Goal: Task Accomplishment & Management: Use online tool/utility

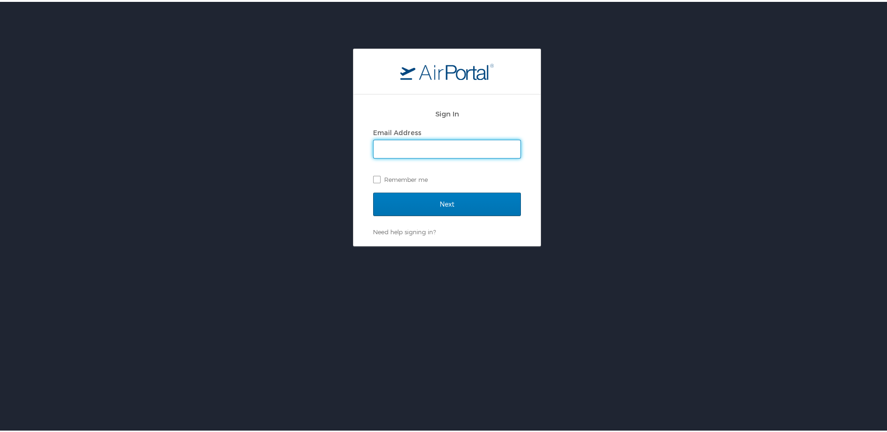
click at [385, 145] on input "Email Address" at bounding box center [447, 147] width 147 height 18
type input "[EMAIL_ADDRESS][DOMAIN_NAME]"
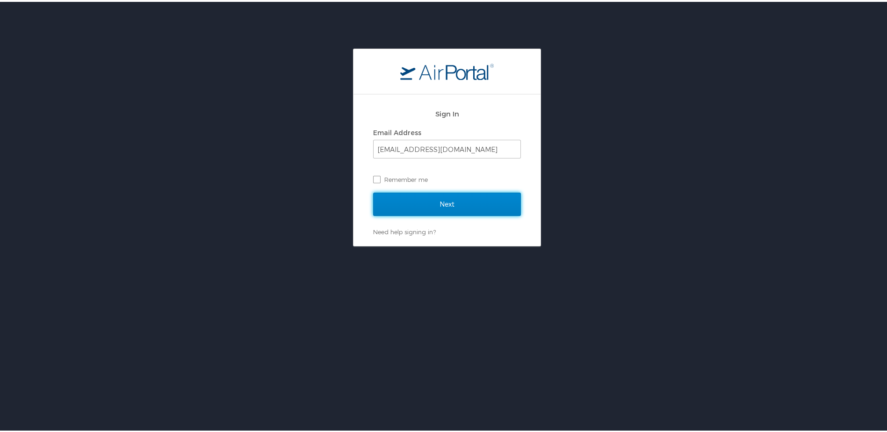
click at [408, 198] on input "Next" at bounding box center [447, 202] width 148 height 23
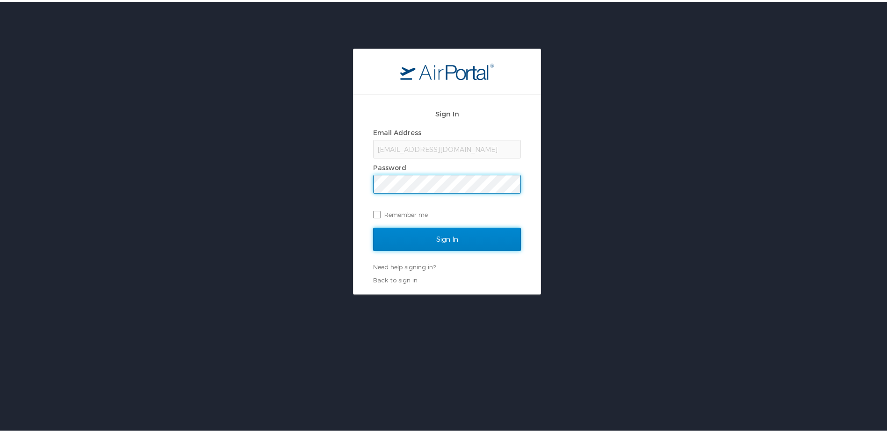
click at [426, 230] on input "Sign In" at bounding box center [447, 237] width 148 height 23
